Goal: Navigation & Orientation: Find specific page/section

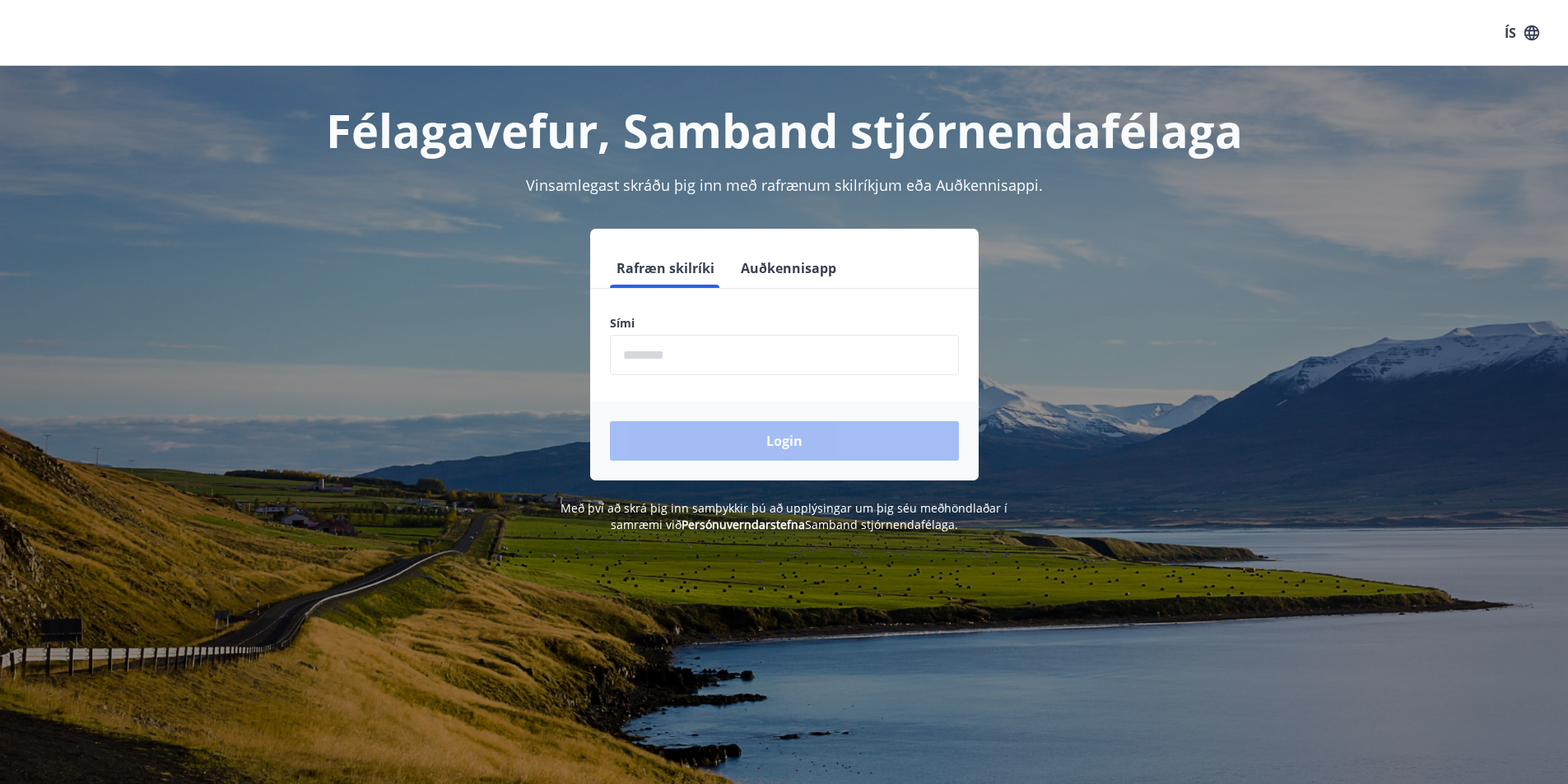
click at [630, 350] on input "phone" at bounding box center [784, 354] width 349 height 41
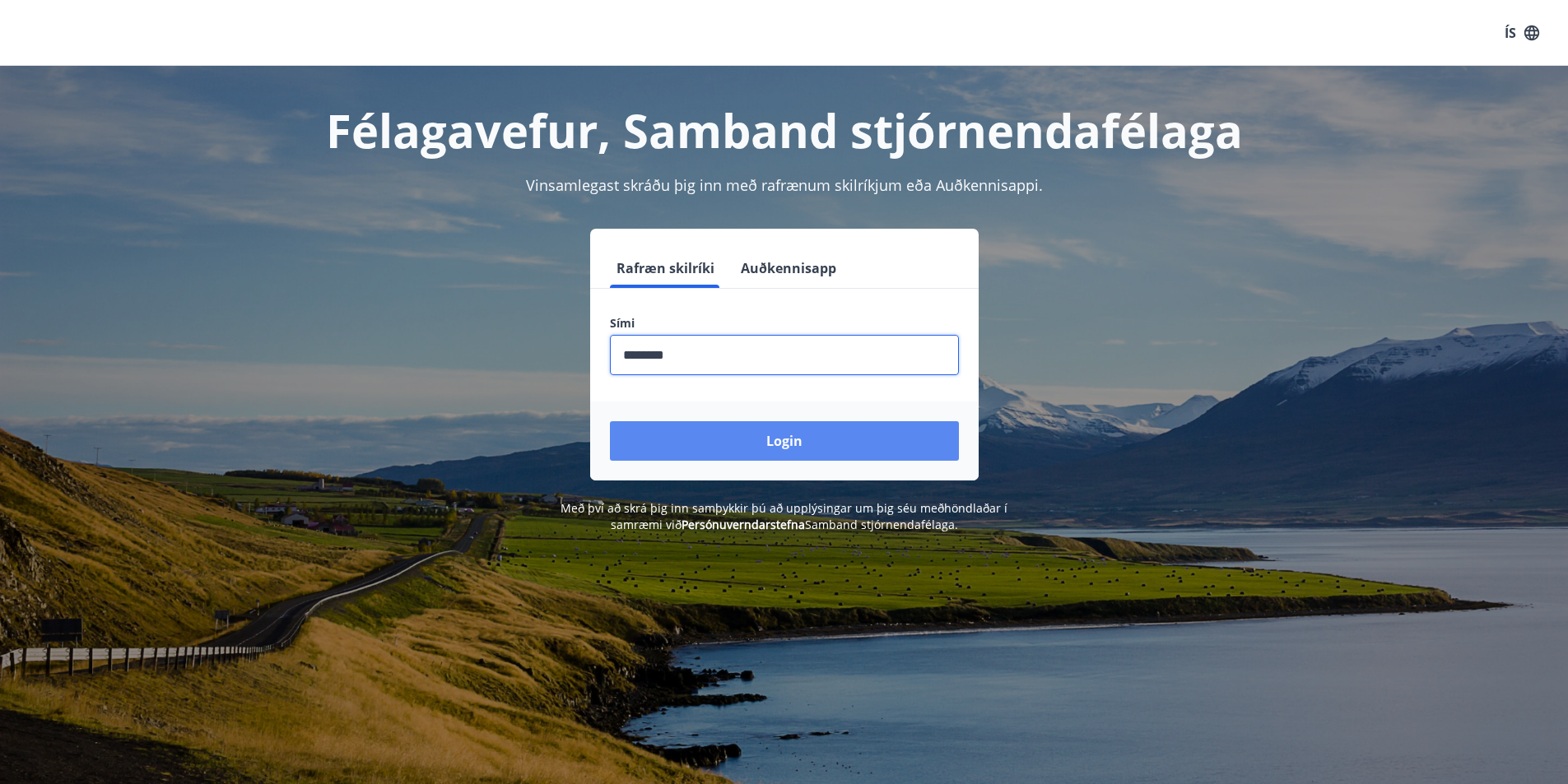
type input "********"
click at [802, 443] on button "Login" at bounding box center [784, 441] width 349 height 40
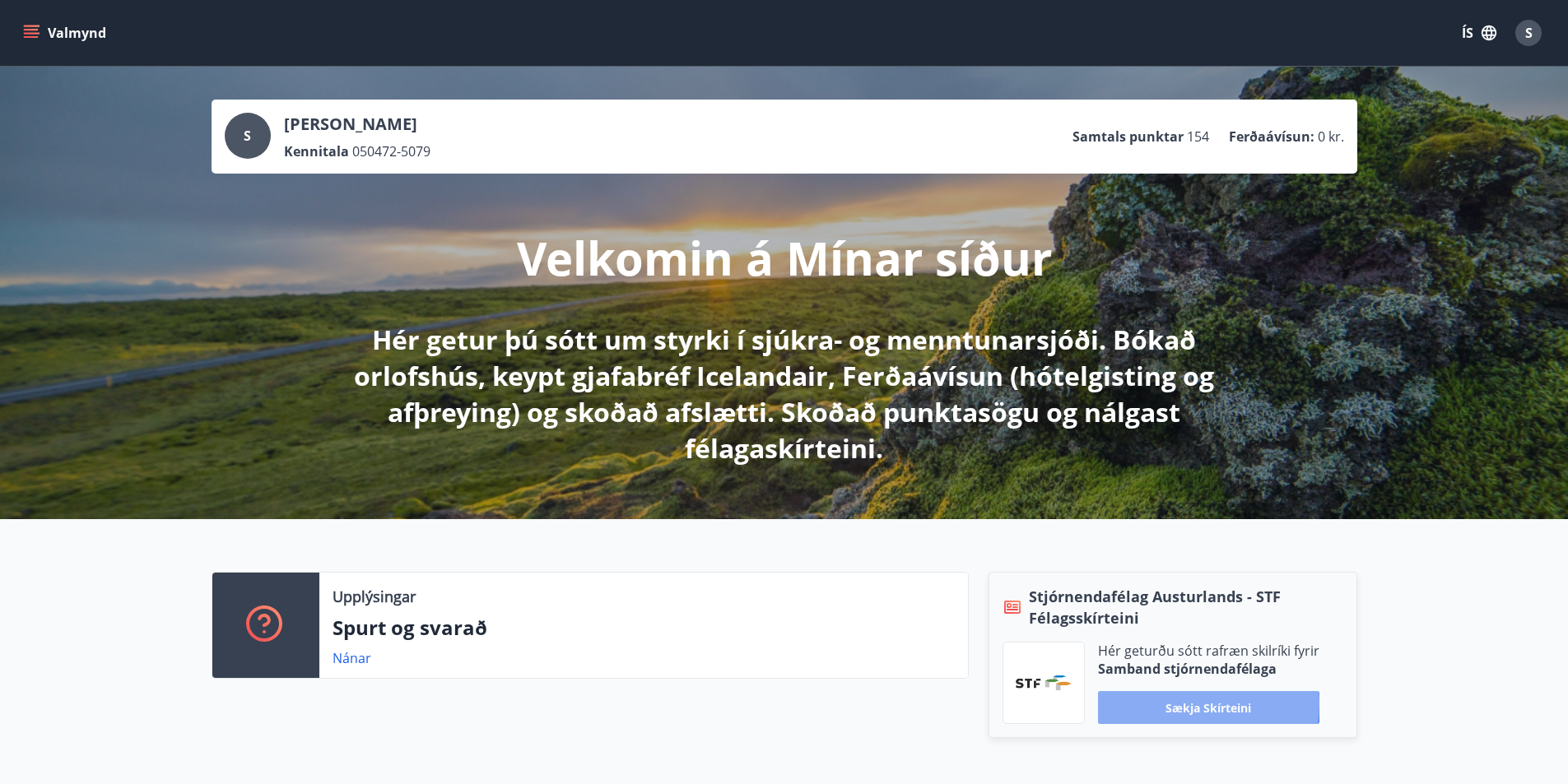
click at [1207, 704] on button "Sækja skírteini" at bounding box center [1209, 708] width 221 height 33
click at [356, 661] on link "Nánar" at bounding box center [352, 658] width 39 height 18
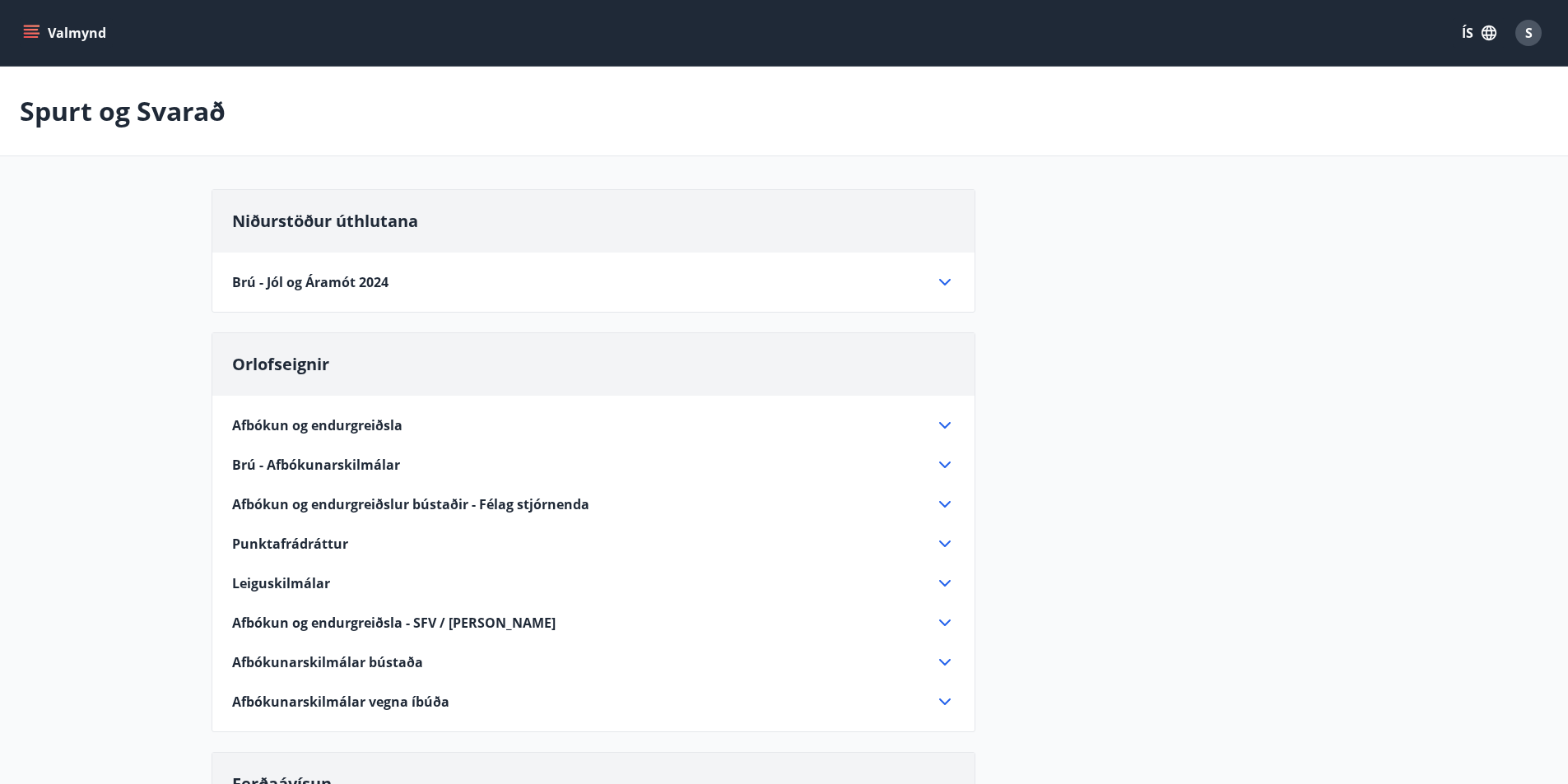
click at [304, 546] on span "Punktafrádráttur" at bounding box center [290, 544] width 116 height 18
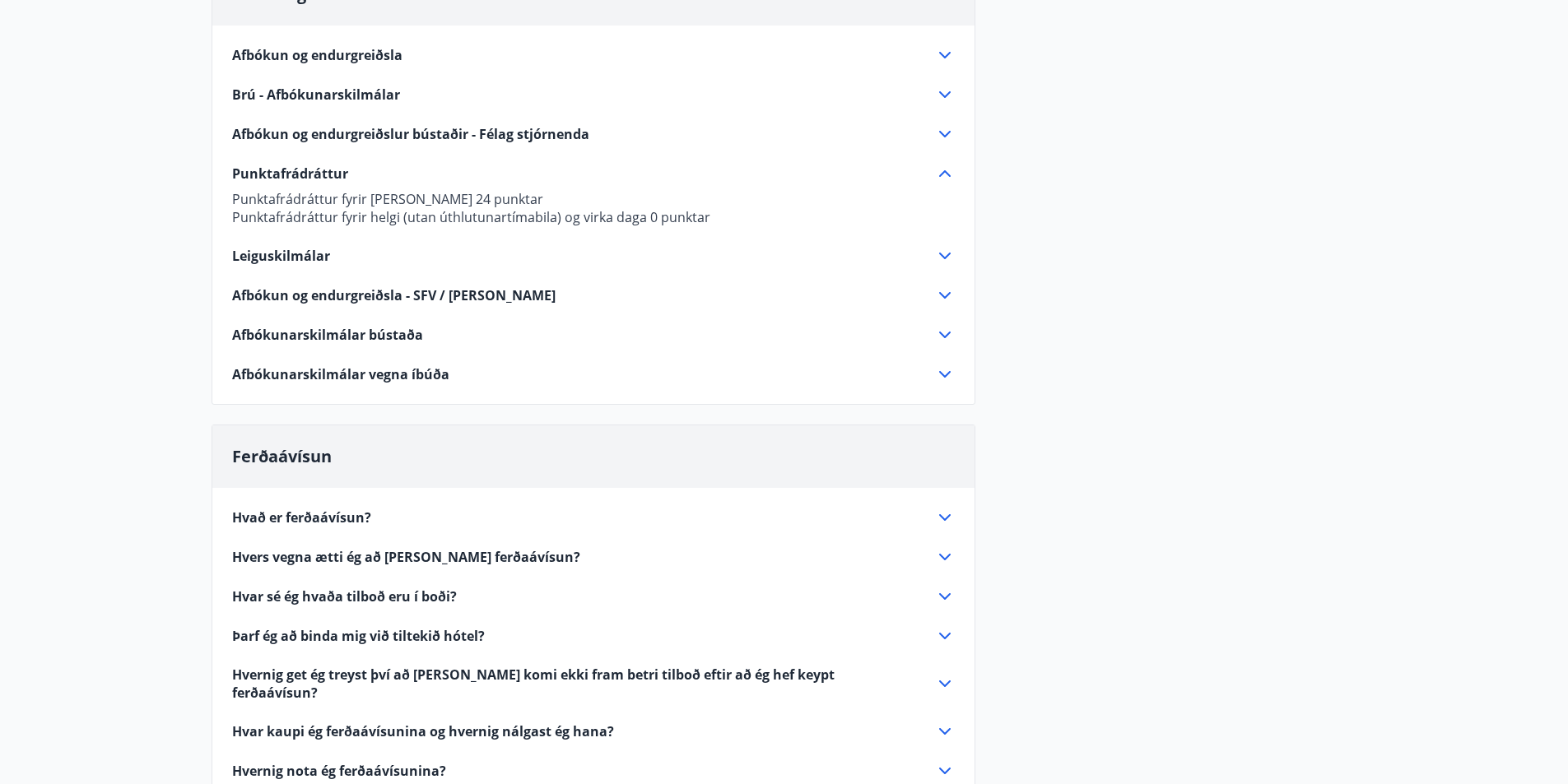
scroll to position [411, 0]
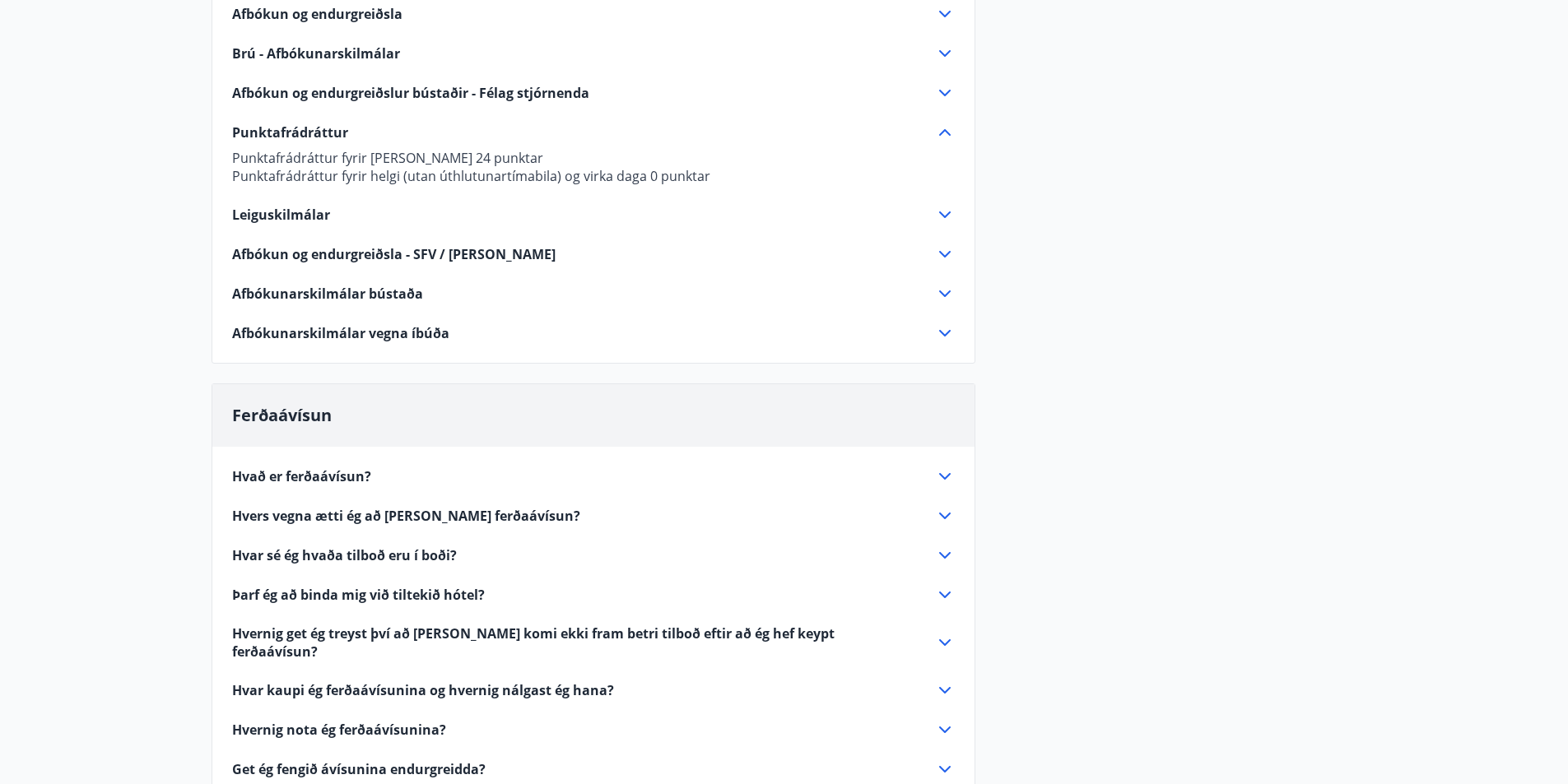
click at [941, 473] on icon at bounding box center [944, 476] width 20 height 20
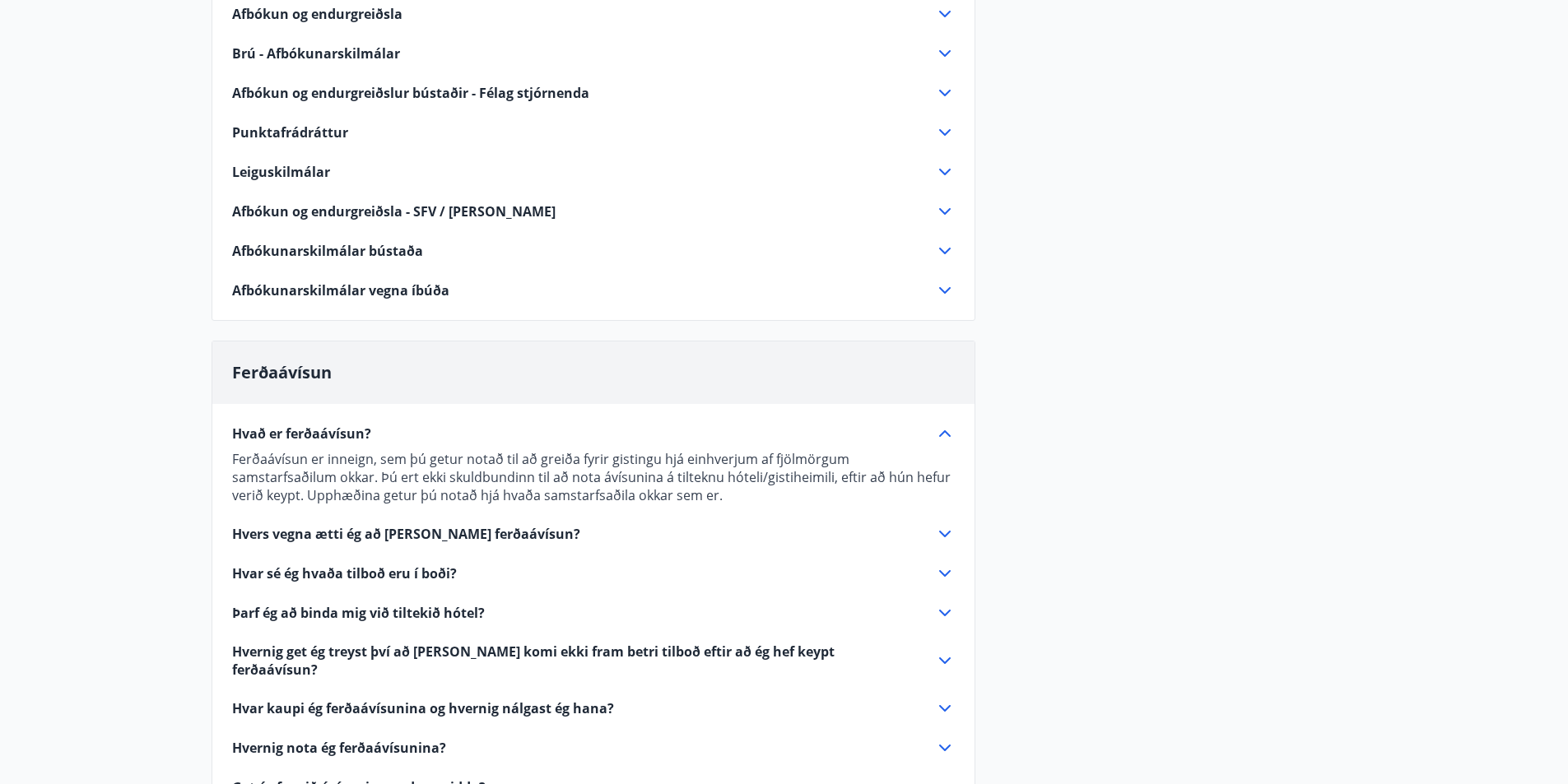
click at [949, 533] on icon at bounding box center [944, 534] width 11 height 7
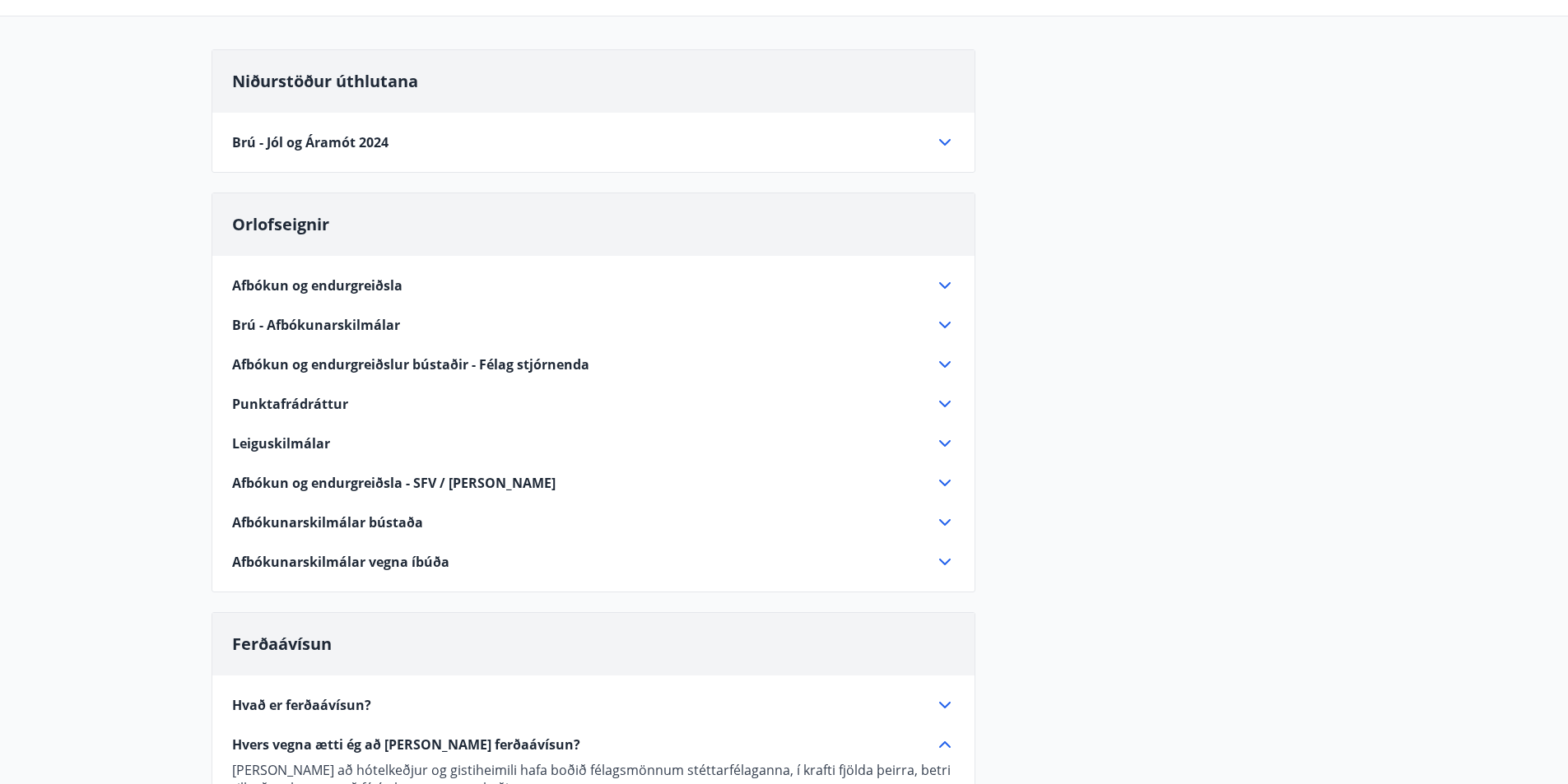
scroll to position [0, 0]
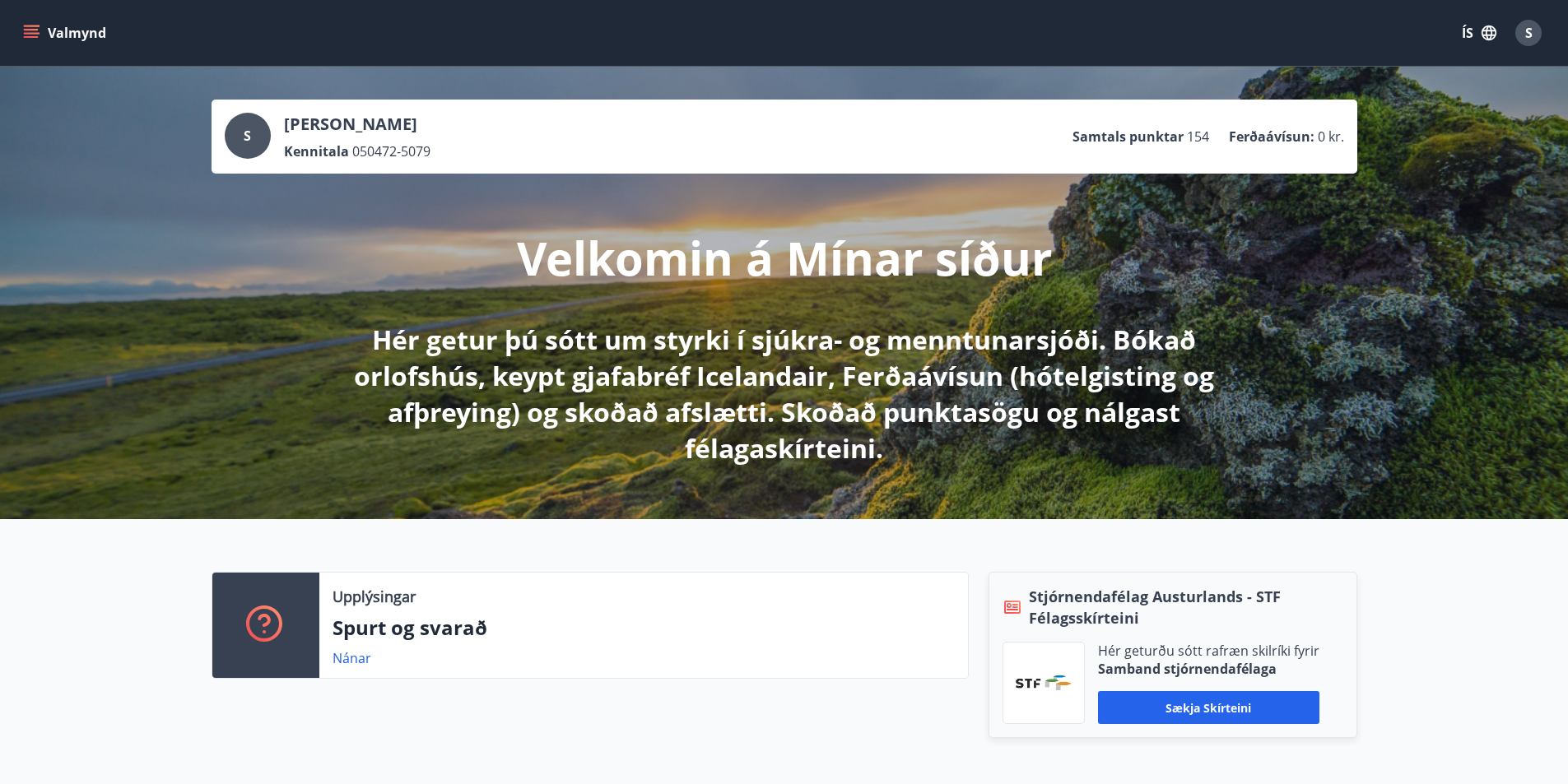
click at [27, 28] on icon "menu" at bounding box center [31, 33] width 16 height 16
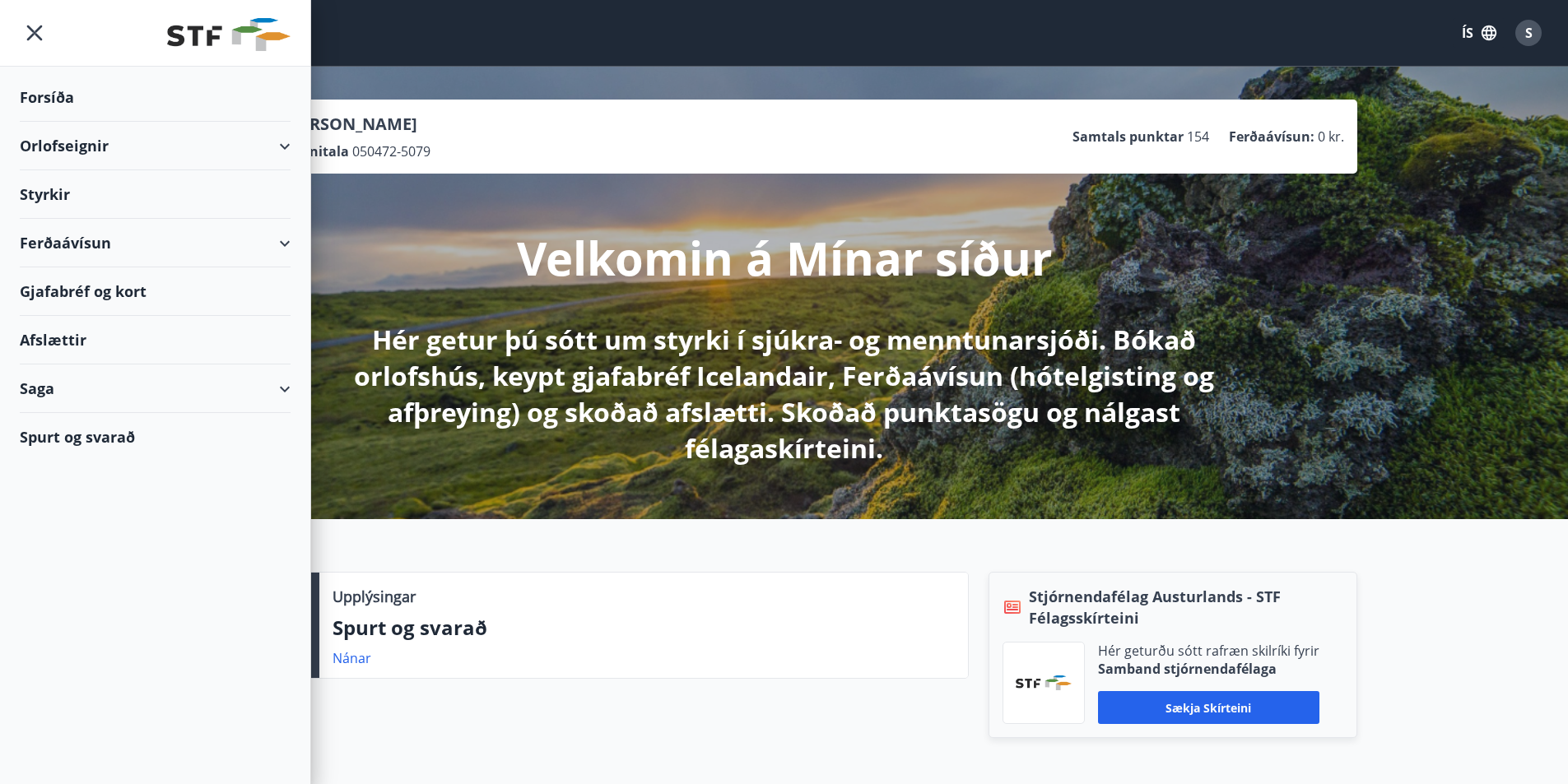
click at [278, 243] on div "Ferðaávísun" at bounding box center [155, 243] width 271 height 48
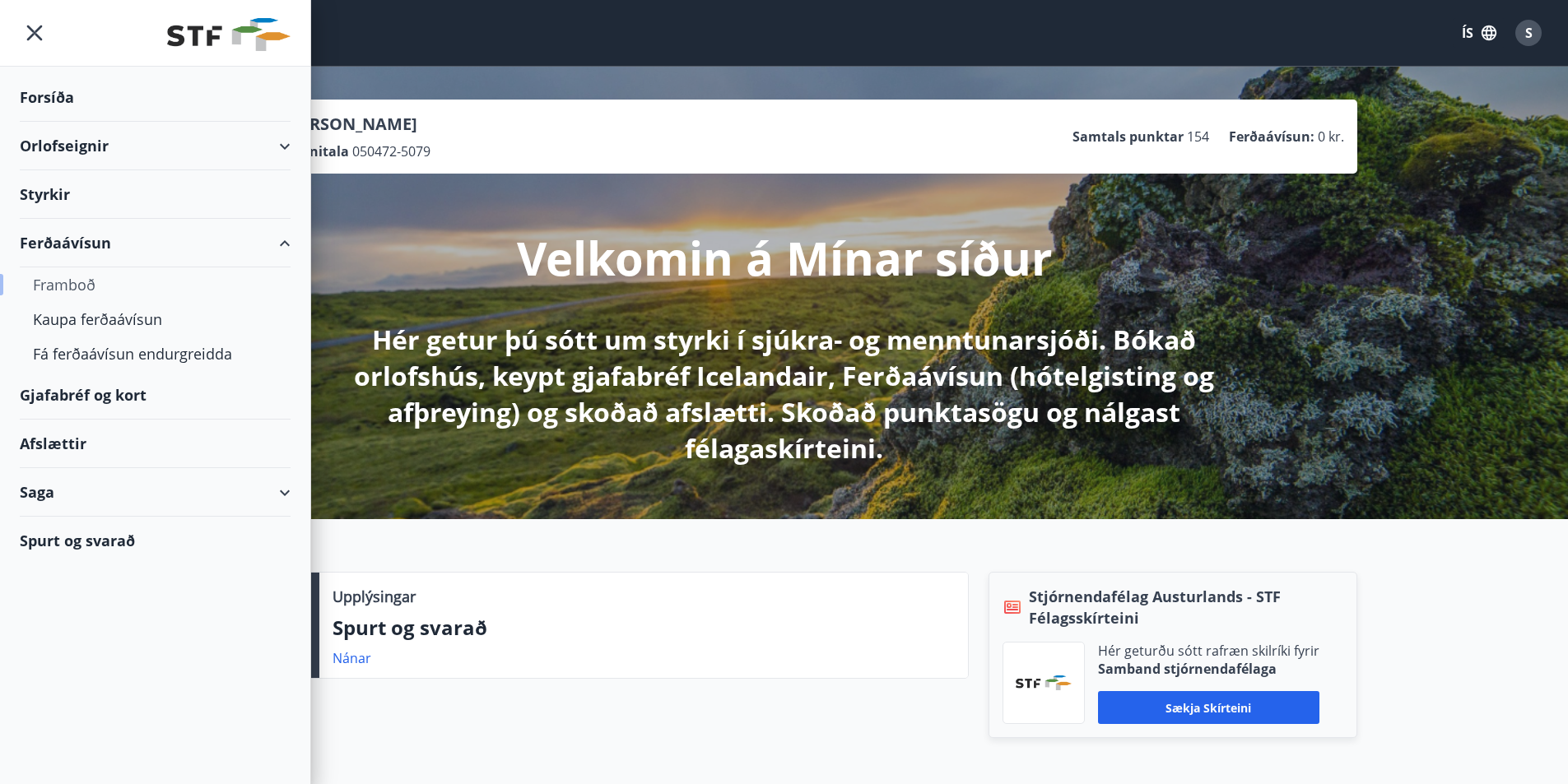
click at [77, 278] on div "Framboð" at bounding box center [155, 284] width 245 height 35
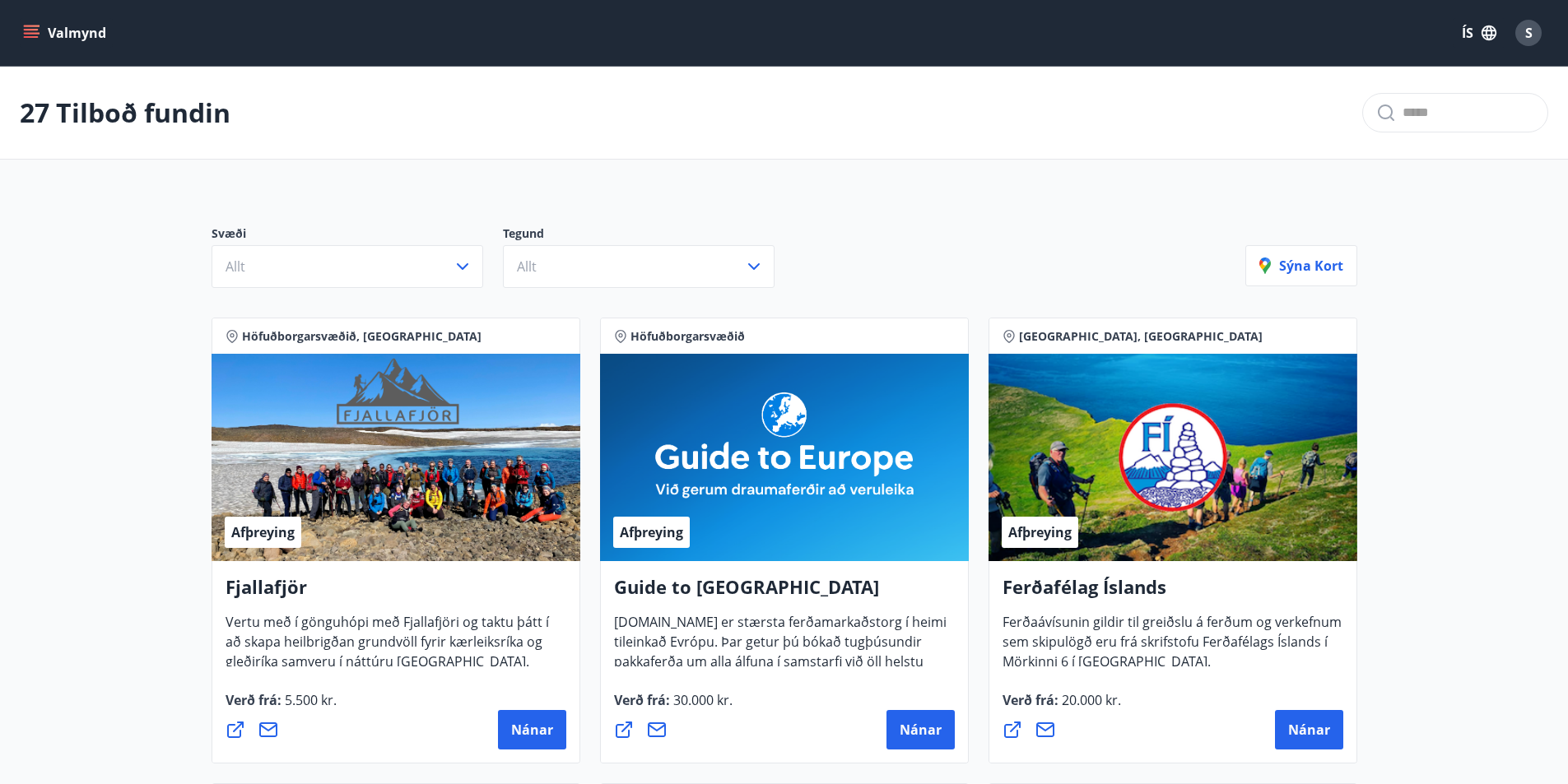
click at [28, 29] on icon "menu" at bounding box center [31, 29] width 15 height 2
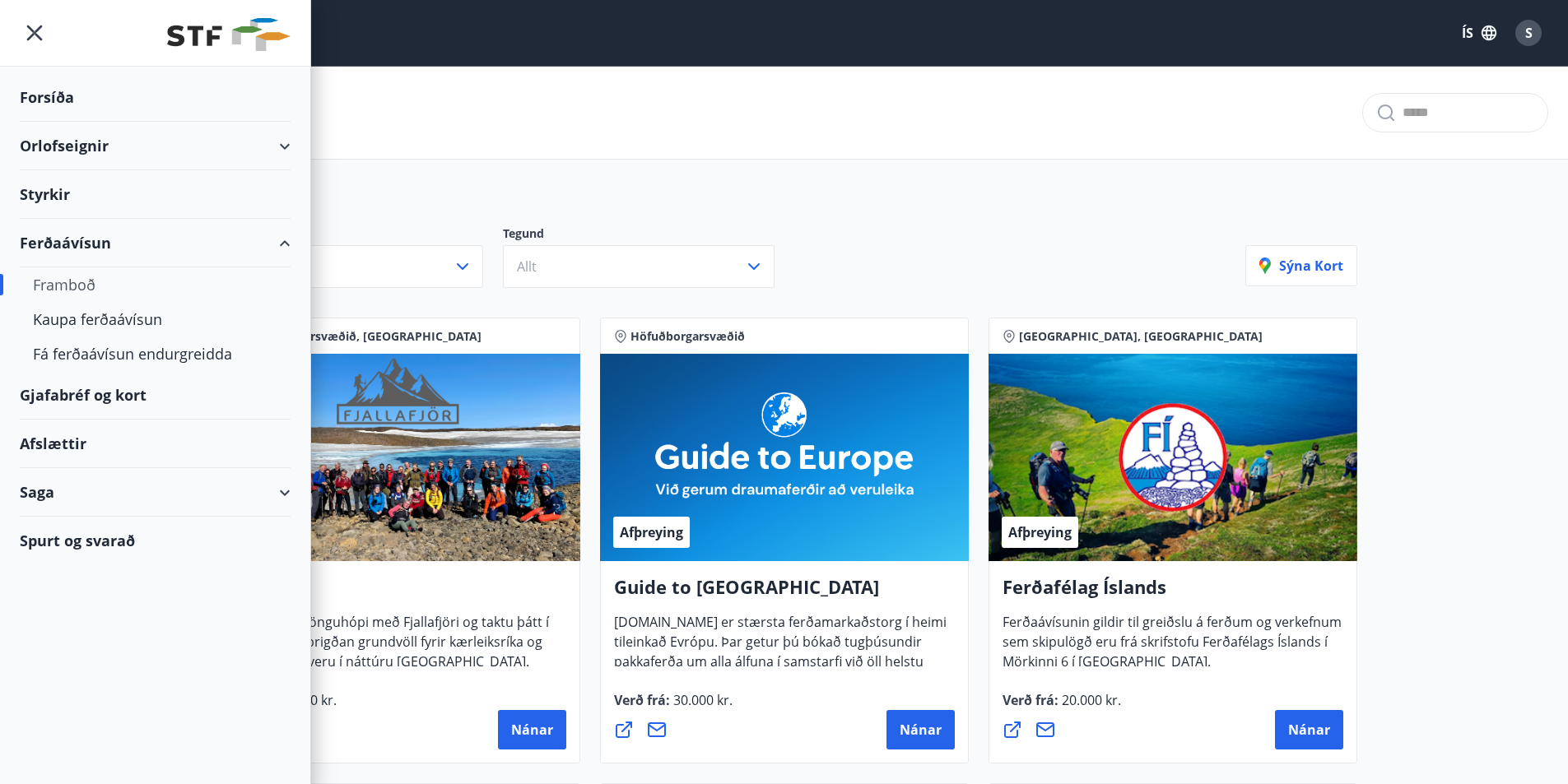
click at [54, 199] on div "Styrkir" at bounding box center [155, 194] width 271 height 48
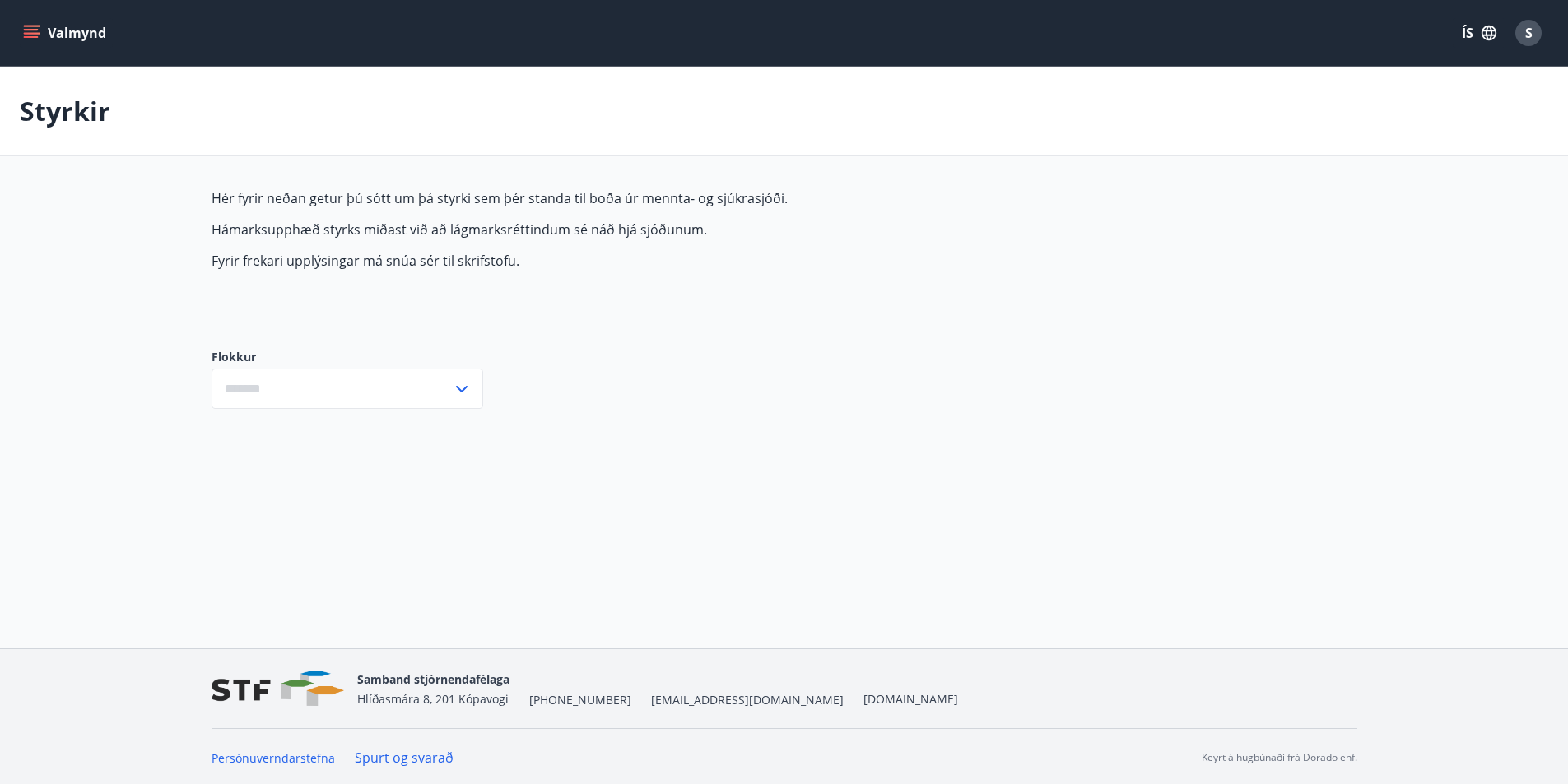
type input "***"
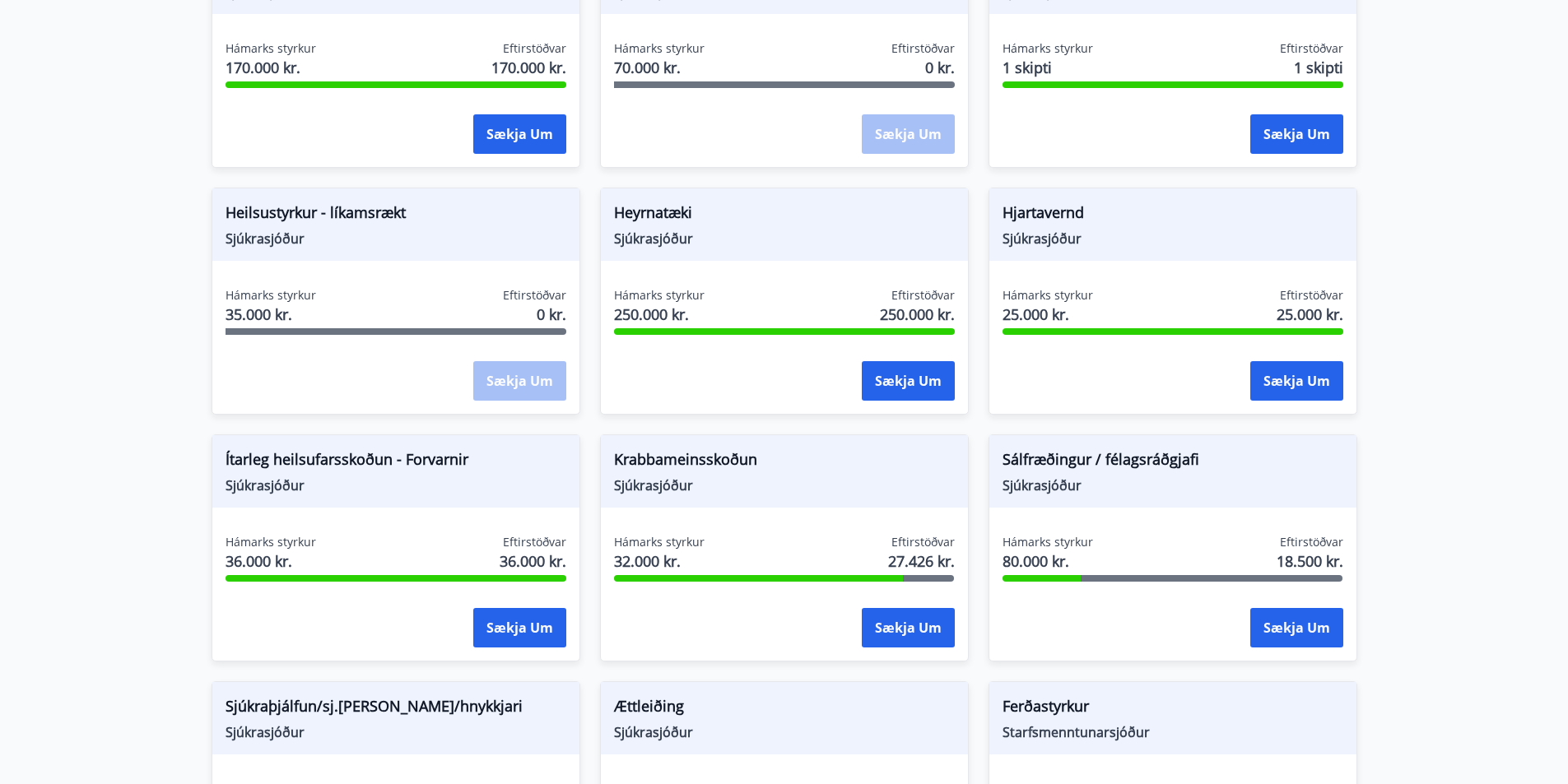
scroll to position [247, 0]
